Goal: Task Accomplishment & Management: Complete application form

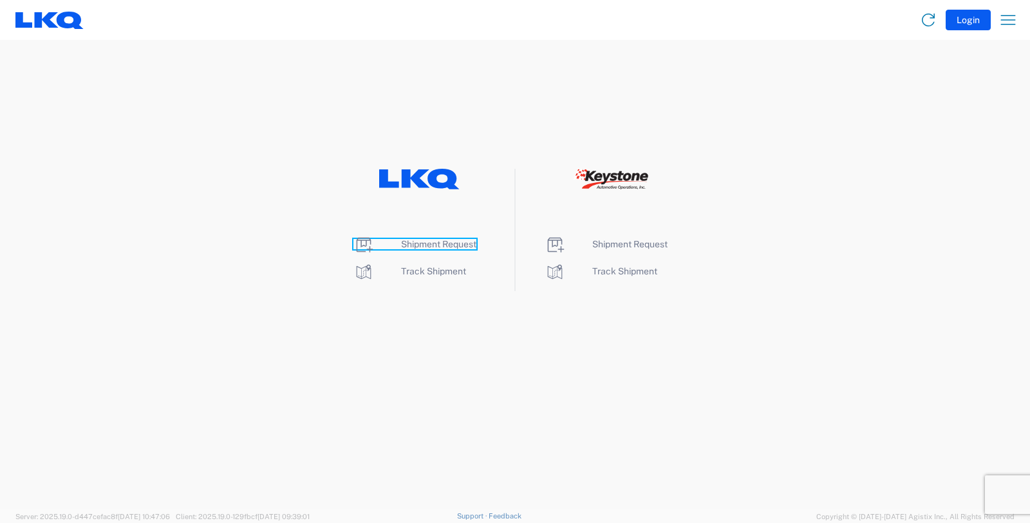
click at [436, 239] on span "Shipment Request" at bounding box center [438, 244] width 75 height 10
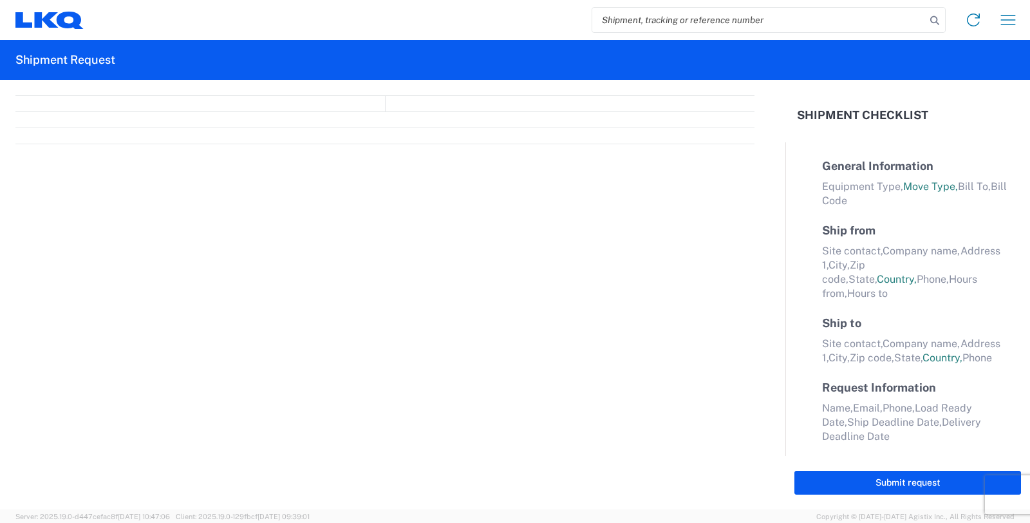
select select "FULL"
select select "LBS"
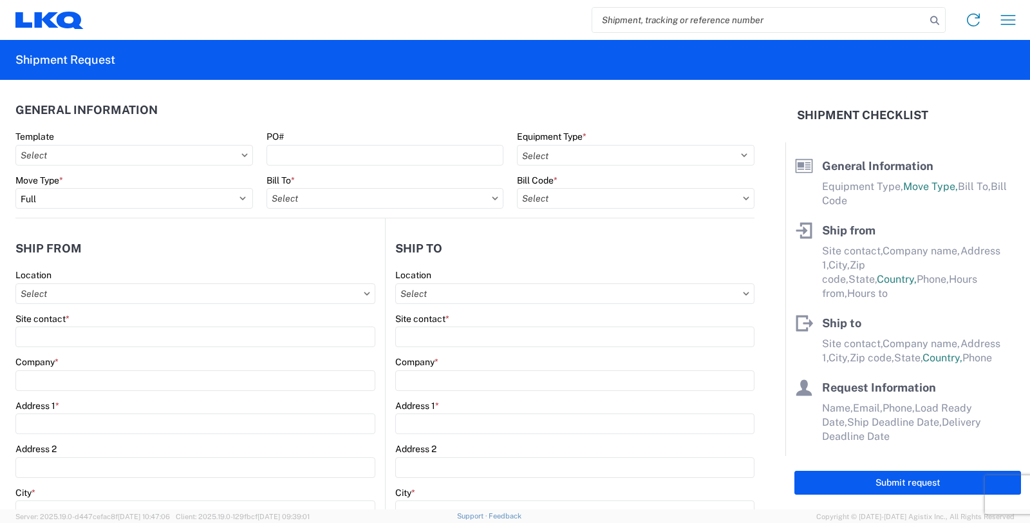
click at [716, 18] on input "search" at bounding box center [758, 20] width 333 height 24
type input "56853521"
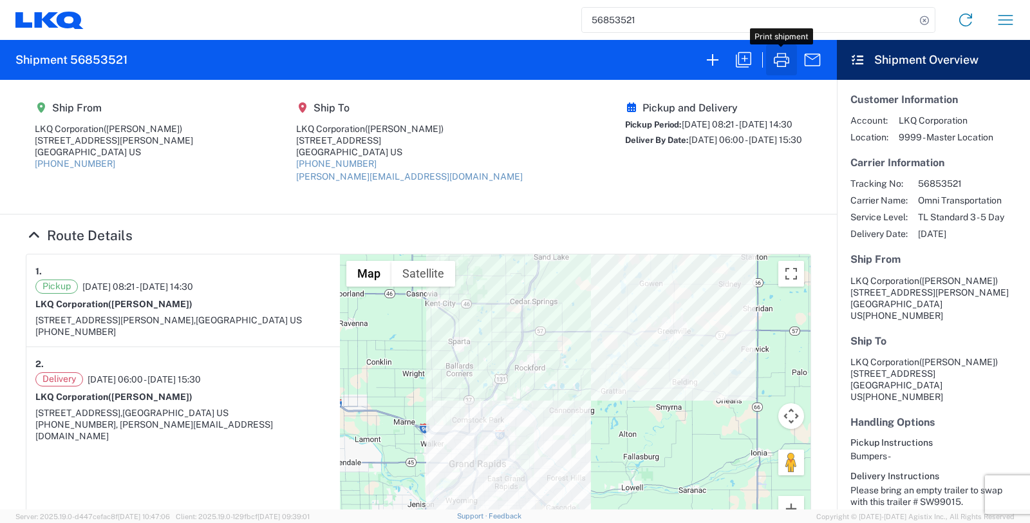
click at [776, 55] on icon "button" at bounding box center [781, 60] width 21 height 21
